Goal: Task Accomplishment & Management: Manage account settings

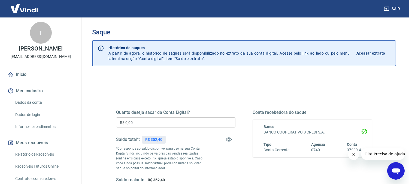
click at [179, 123] on input "R$ 0,00" at bounding box center [175, 122] width 119 height 10
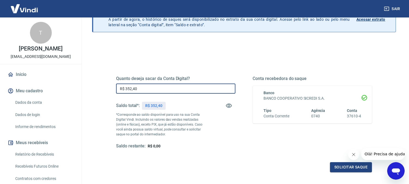
scroll to position [86, 0]
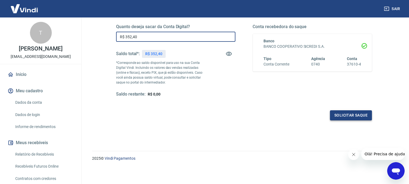
type input "R$ 352,40"
click at [341, 117] on button "Solicitar saque" at bounding box center [351, 115] width 42 height 10
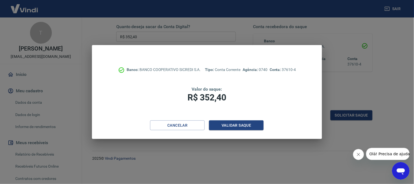
click at [359, 153] on icon "Fechar mensagem da empresa" at bounding box center [358, 154] width 4 height 4
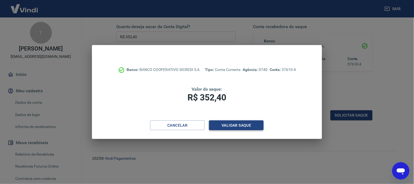
click at [242, 122] on button "Validar saque" at bounding box center [236, 125] width 55 height 10
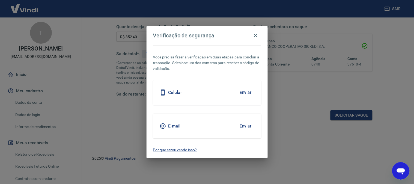
click at [247, 125] on button "Enviar" at bounding box center [246, 125] width 18 height 11
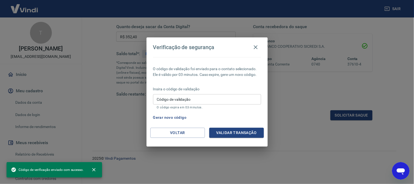
drag, startPoint x: 211, startPoint y: 99, endPoint x: 211, endPoint y: 104, distance: 5.7
click at [211, 99] on input "Código de validação" at bounding box center [207, 99] width 108 height 10
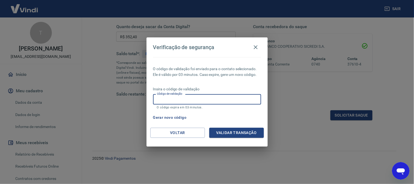
click at [171, 97] on input "Código de validação" at bounding box center [207, 99] width 108 height 10
paste input "742740"
type input "742740"
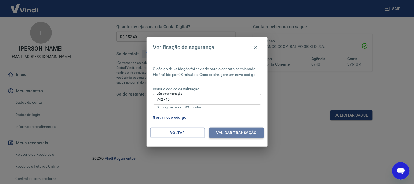
click at [224, 131] on button "Validar transação" at bounding box center [236, 133] width 55 height 10
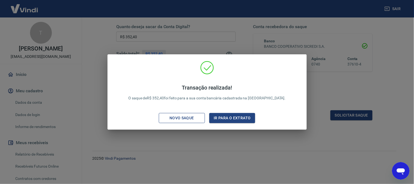
click at [197, 116] on div "Novo saque" at bounding box center [182, 118] width 38 height 7
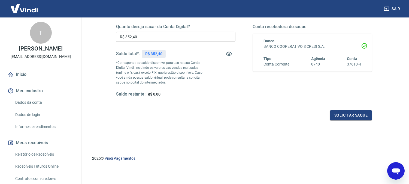
click at [190, 122] on div "Quanto deseja sacar da Conta Digital? R$ 352,40 ​ Saldo total*: R$ 352,40 *Corr…" at bounding box center [244, 63] width 269 height 127
